Goal: Task Accomplishment & Management: Use online tool/utility

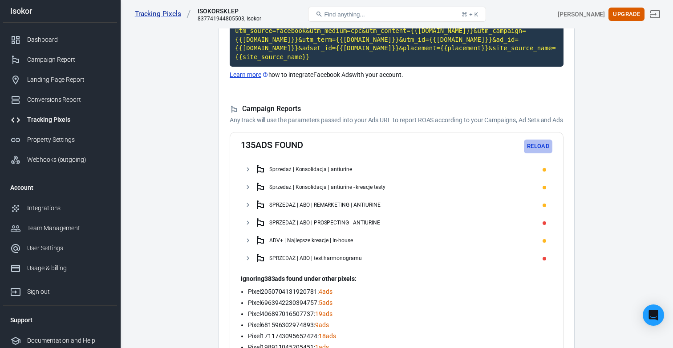
click at [538, 153] on button "Reload" at bounding box center [538, 147] width 28 height 14
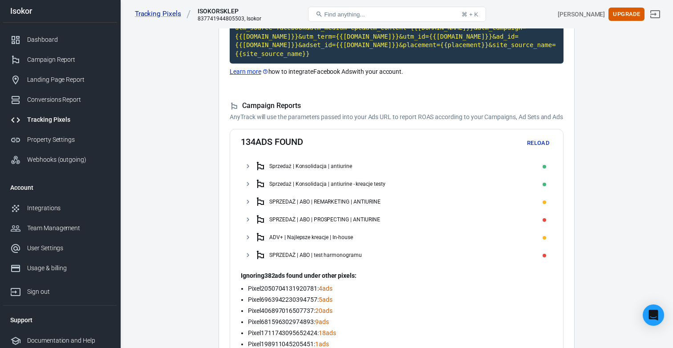
scroll to position [124, 0]
click at [83, 119] on div "Tracking Pixels" at bounding box center [68, 119] width 83 height 9
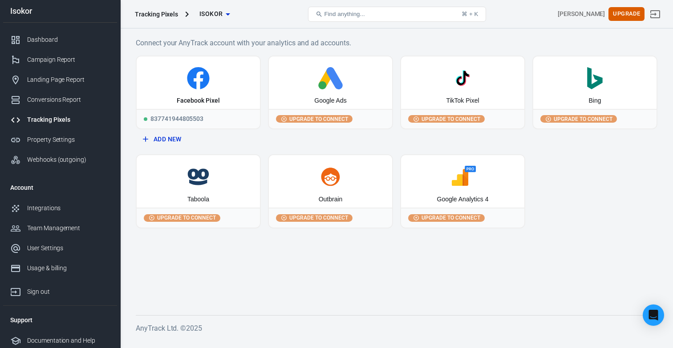
click at [321, 89] on circle at bounding box center [322, 85] width 8 height 8
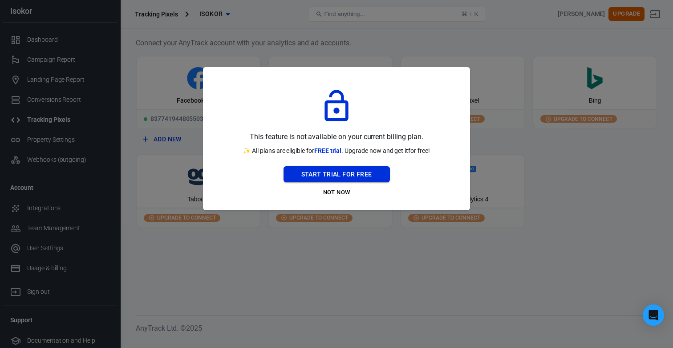
click at [322, 179] on button "Start Trial For Free" at bounding box center [336, 174] width 106 height 16
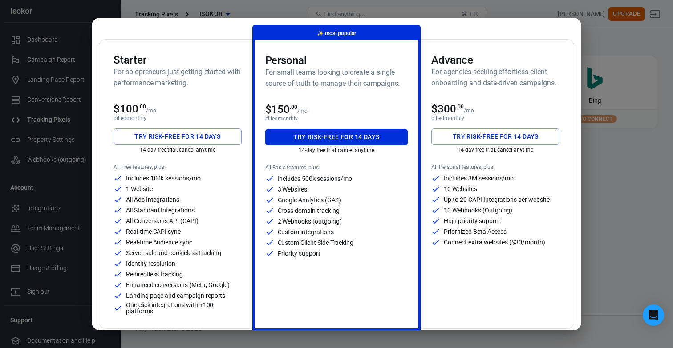
scroll to position [35, 0]
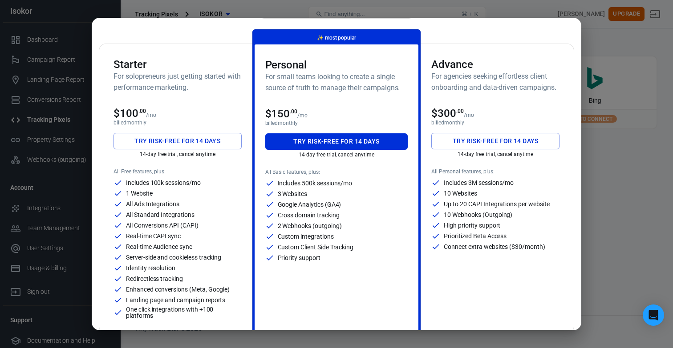
click at [603, 28] on div "Monthly Annual (Get 2 months free!) Starter For solopreneurs just getting start…" at bounding box center [336, 174] width 673 height 348
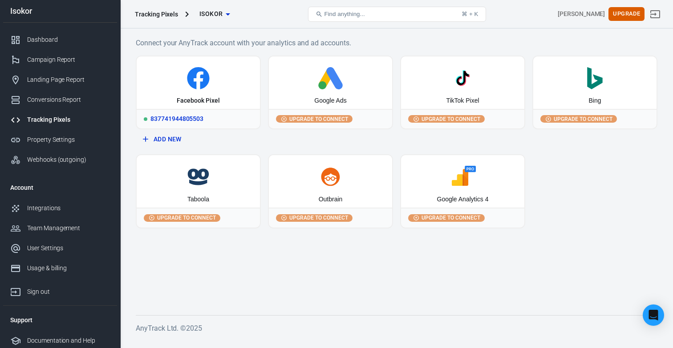
click at [199, 90] on div "Facebook Pixel" at bounding box center [198, 83] width 123 height 52
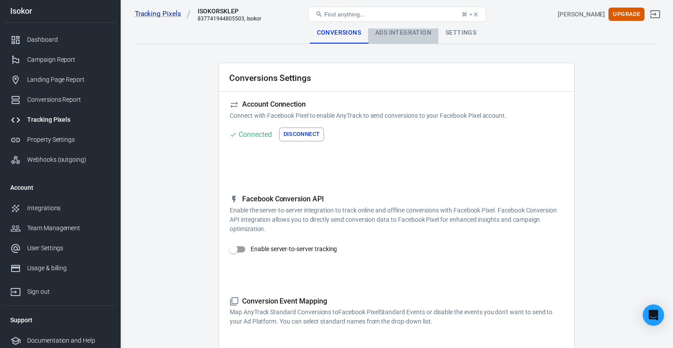
click at [386, 35] on div "Ads Integration" at bounding box center [403, 32] width 70 height 21
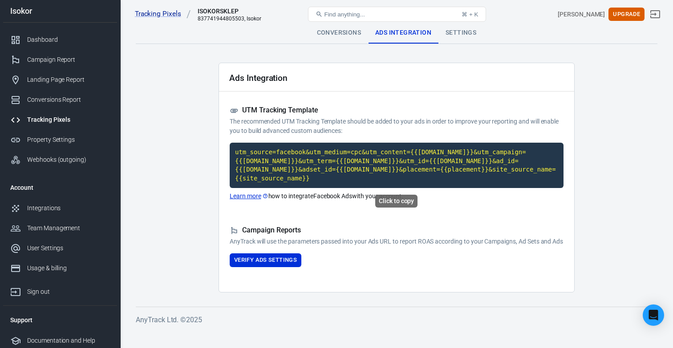
drag, startPoint x: 307, startPoint y: 160, endPoint x: 309, endPoint y: 165, distance: 5.2
click at [307, 160] on code "utm_source=facebook&utm_medium=cpc&utm_content={{[DOMAIN_NAME]}}&utm_campaign={…" at bounding box center [397, 165] width 334 height 45
